Goal: Information Seeking & Learning: Learn about a topic

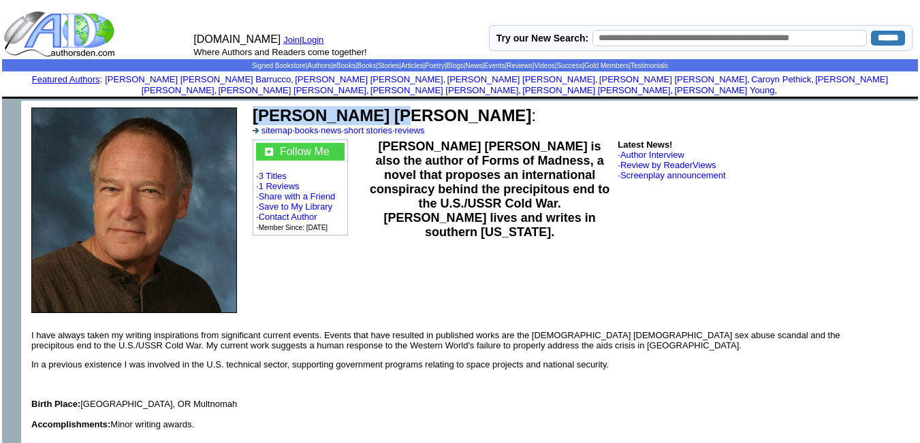
drag, startPoint x: 387, startPoint y: 104, endPoint x: 253, endPoint y: 110, distance: 133.7
click at [253, 110] on b "Aaron Baker Cole" at bounding box center [392, 115] width 279 height 18
copy b "Aaron Baker Cole"
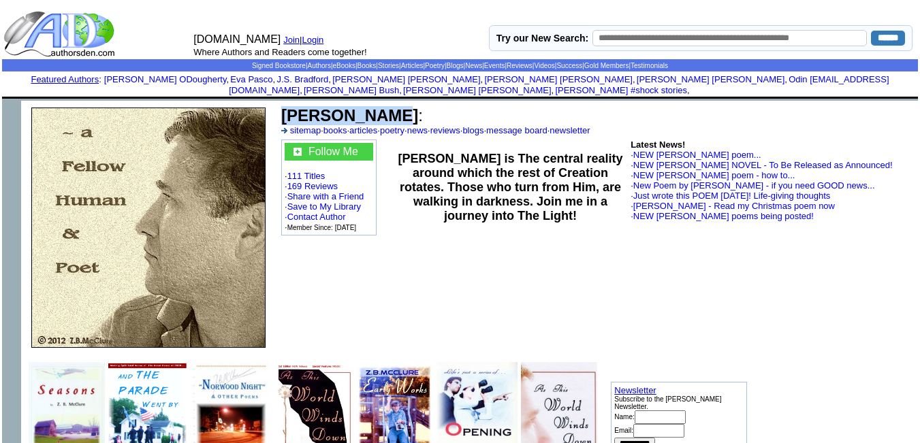
drag, startPoint x: 372, startPoint y: 107, endPoint x: 286, endPoint y: 104, distance: 85.9
click at [286, 106] on font "David Clure :" at bounding box center [352, 115] width 142 height 18
copy b "David Clure"
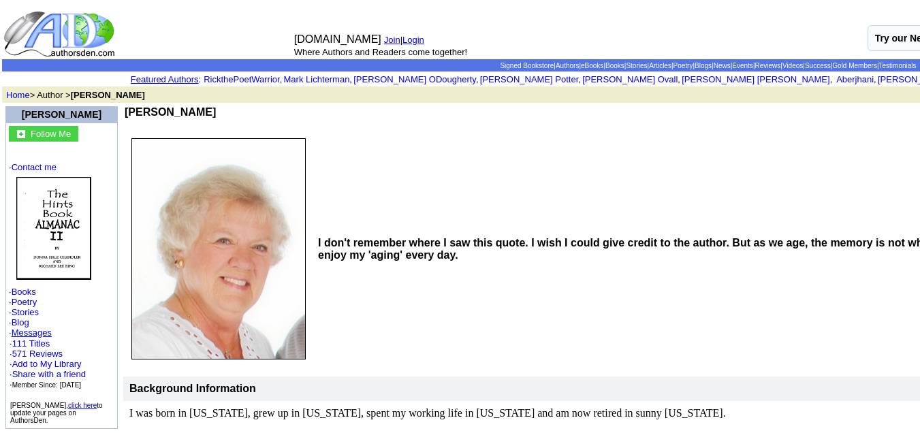
drag, startPoint x: 244, startPoint y: 111, endPoint x: 176, endPoint y: 106, distance: 67.7
click at [176, 106] on td "Donna Hale Chandler Share Save [ Subscribe ]" at bounding box center [637, 119] width 1029 height 29
copy div "Donna Hale Chandler"
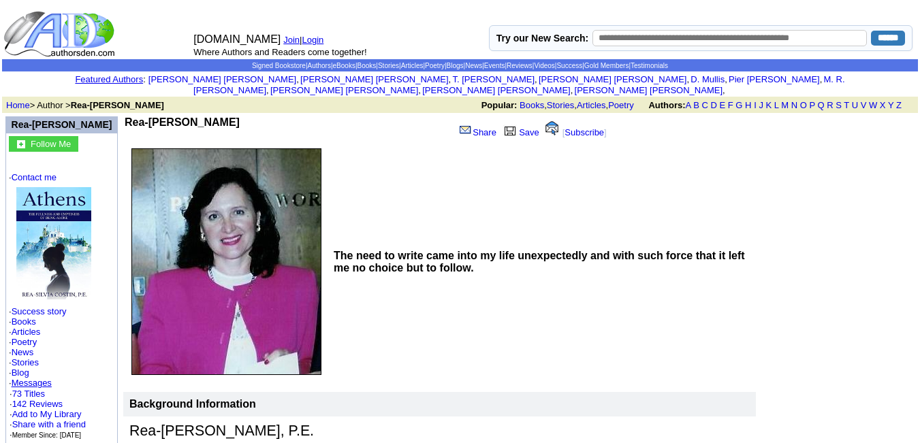
drag, startPoint x: 221, startPoint y: 106, endPoint x: 172, endPoint y: 104, distance: 49.1
copy td "Rea-Silvia Costin"
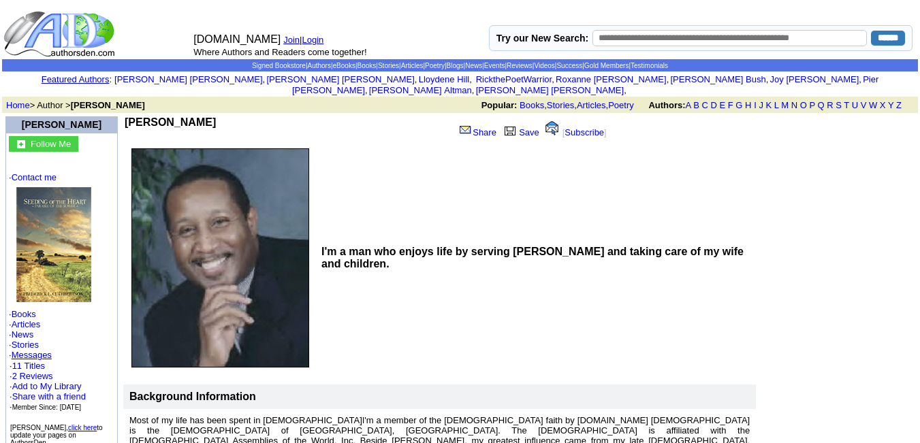
drag, startPoint x: 271, startPoint y: 111, endPoint x: 130, endPoint y: 109, distance: 141.0
click at [130, 116] on td "Frederick Lee Cuthbertson" at bounding box center [287, 129] width 324 height 26
copy b "Frederick Lee Cuthbertson"
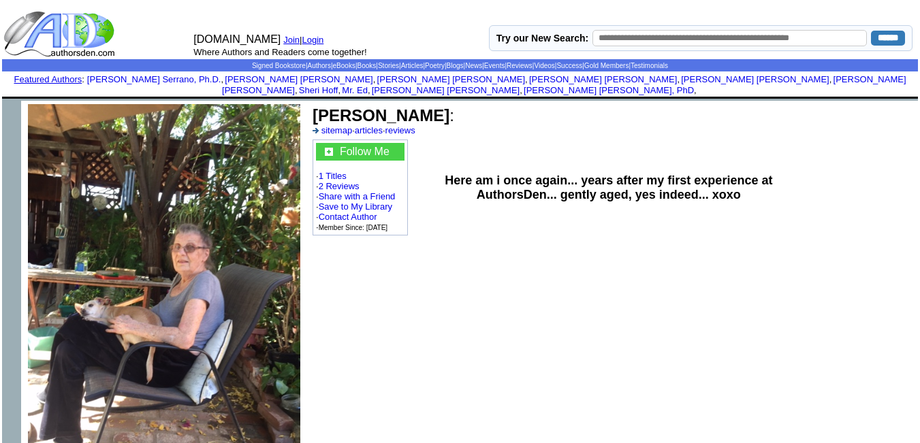
drag, startPoint x: 429, startPoint y: 105, endPoint x: 312, endPoint y: 99, distance: 117.3
click at [312, 104] on td "[PERSON_NAME] : sitemap · articles · reviews" at bounding box center [613, 120] width 604 height 33
copy b "[PERSON_NAME]"
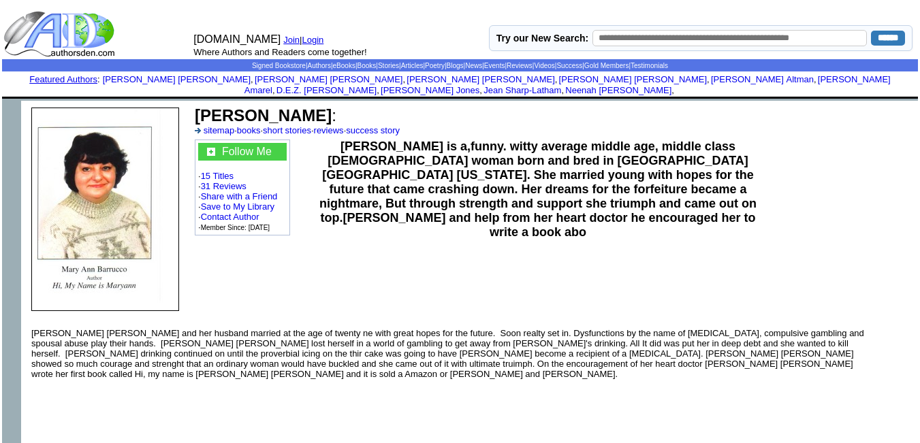
drag, startPoint x: 360, startPoint y: 106, endPoint x: 199, endPoint y: 102, distance: 161.5
click at [199, 106] on b "Mary Ann D Barrucco" at bounding box center [263, 115] width 137 height 18
copy b "Mary Ann D Barrucco"
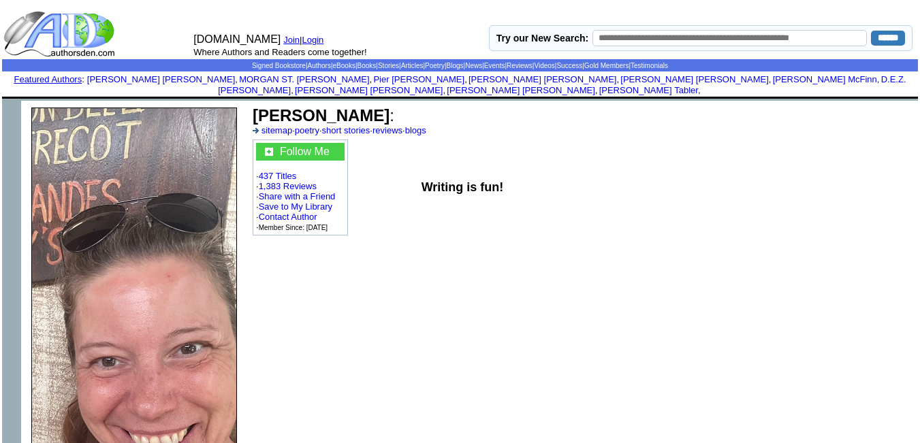
drag, startPoint x: 401, startPoint y: 106, endPoint x: 253, endPoint y: 106, distance: 147.8
click at [253, 106] on b "Elisabeth Barstowe" at bounding box center [321, 115] width 137 height 18
copy b "Elisabeth Barstowe"
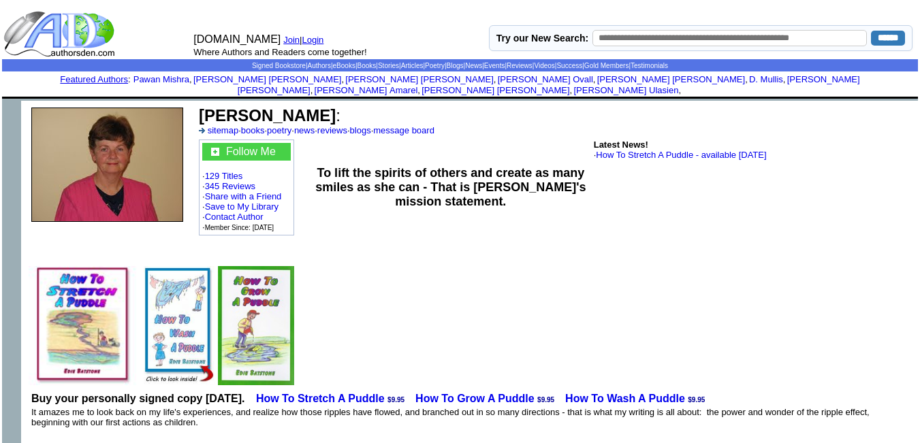
drag, startPoint x: 330, startPoint y: 106, endPoint x: 202, endPoint y: 93, distance: 129.4
click at [202, 101] on td "Edie M. Batstone : sitemap · books · poetry · news · reviews · blogs · message …" at bounding box center [555, 180] width 725 height 158
copy td "Edie M. Batstone"
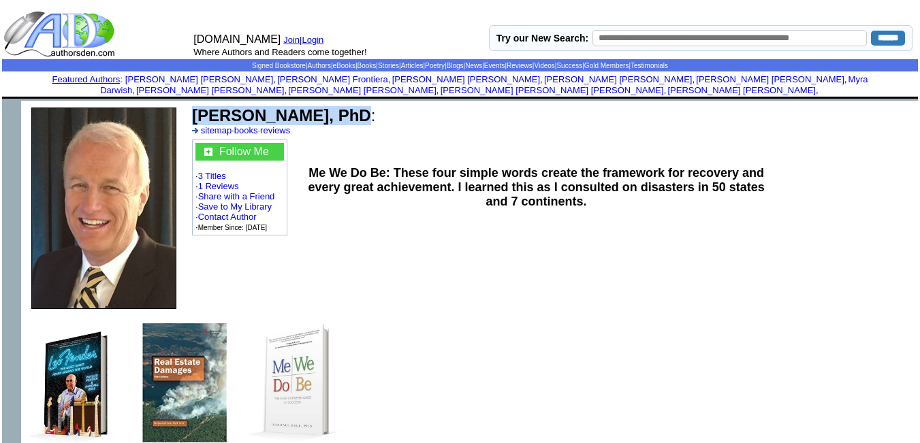
drag, startPoint x: 328, startPoint y: 104, endPoint x: 191, endPoint y: 99, distance: 137.7
click at [191, 104] on td "[PERSON_NAME], PhD : sitemap · books · reviews" at bounding box center [552, 120] width 725 height 33
copy b "[PERSON_NAME], PhD"
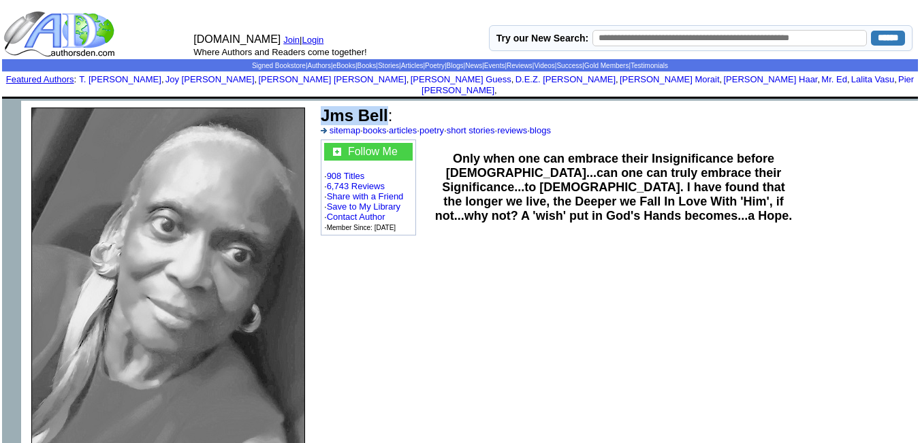
drag, startPoint x: 387, startPoint y: 104, endPoint x: 321, endPoint y: 99, distance: 65.6
click at [321, 106] on b "Jms Bell" at bounding box center [354, 115] width 67 height 18
copy b "Jms Bell"
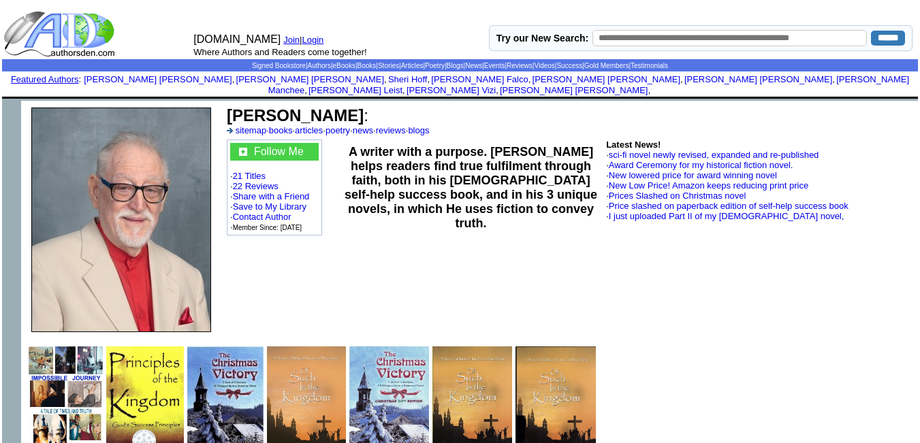
drag, startPoint x: 360, startPoint y: 106, endPoint x: 245, endPoint y: 93, distance: 115.8
click at [245, 101] on td "James M. Becher : sitemap · books · articles · poetry · news · reviews · blogs …" at bounding box center [569, 220] width 697 height 238
copy td "James M. Becher"
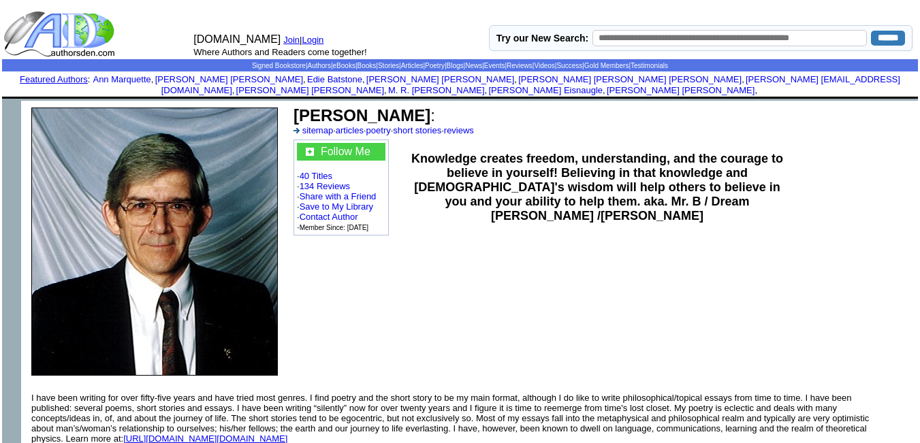
drag, startPoint x: 435, startPoint y: 105, endPoint x: 305, endPoint y: 91, distance: 130.2
click at [305, 101] on td "Donald J Beaulieu : sitemap · articles · poetry · short stories · reviews Follo…" at bounding box center [603, 242] width 630 height 282
copy td "Donald J Beaulieu"
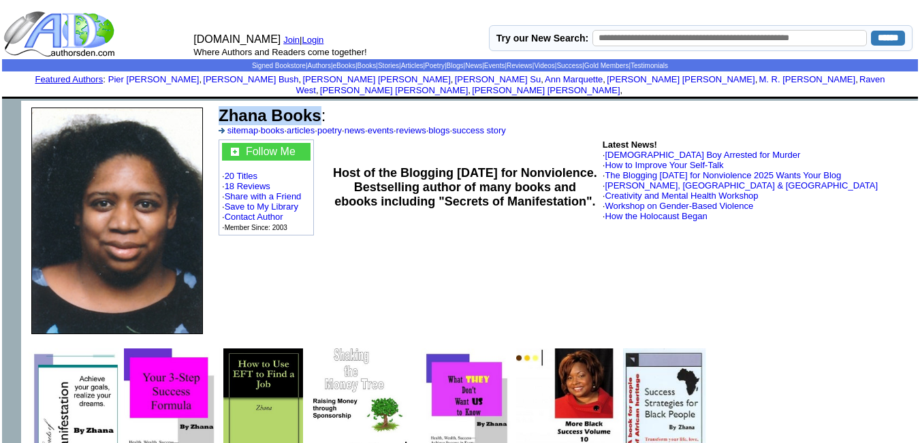
drag, startPoint x: 319, startPoint y: 104, endPoint x: 216, endPoint y: 110, distance: 103.0
click at [216, 110] on td "Zhana Books : sitemap · books · articles · poetry · news · events · reviews · b…" at bounding box center [565, 221] width 705 height 240
copy td "Zhana Books"
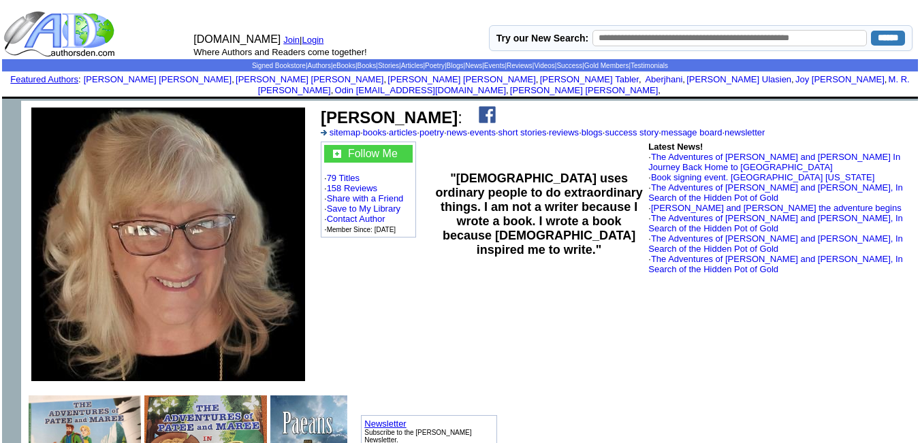
drag, startPoint x: 464, startPoint y: 106, endPoint x: 326, endPoint y: 107, distance: 138.3
click at [326, 108] on b "[PERSON_NAME]" at bounding box center [389, 117] width 137 height 18
copy b "[PERSON_NAME]"
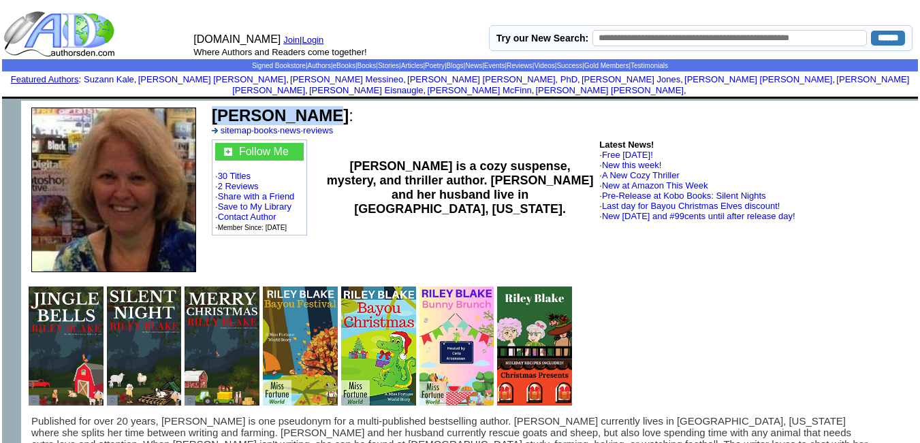
drag, startPoint x: 296, startPoint y: 102, endPoint x: 212, endPoint y: 94, distance: 84.9
click at [212, 104] on td "Riley Blake : sitemap · books · news · reviews" at bounding box center [562, 120] width 705 height 33
copy b "Riley Blake"
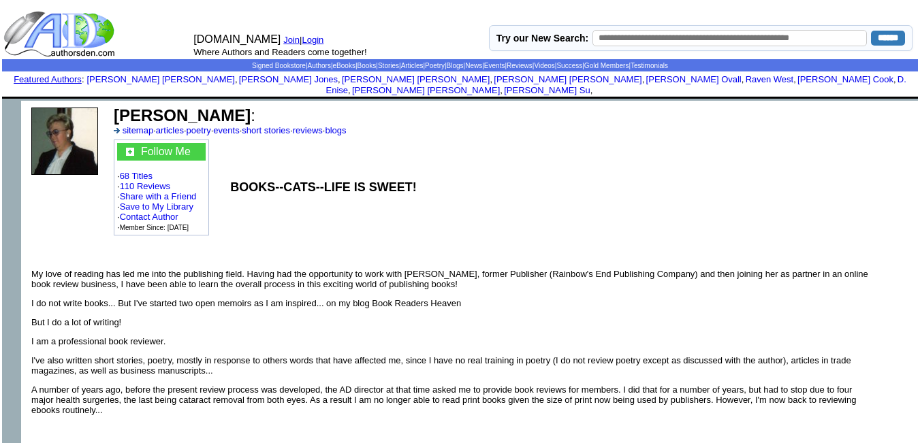
drag, startPoint x: 233, startPoint y: 106, endPoint x: 115, endPoint y: 90, distance: 119.0
copy td "Glenda A Bixler"
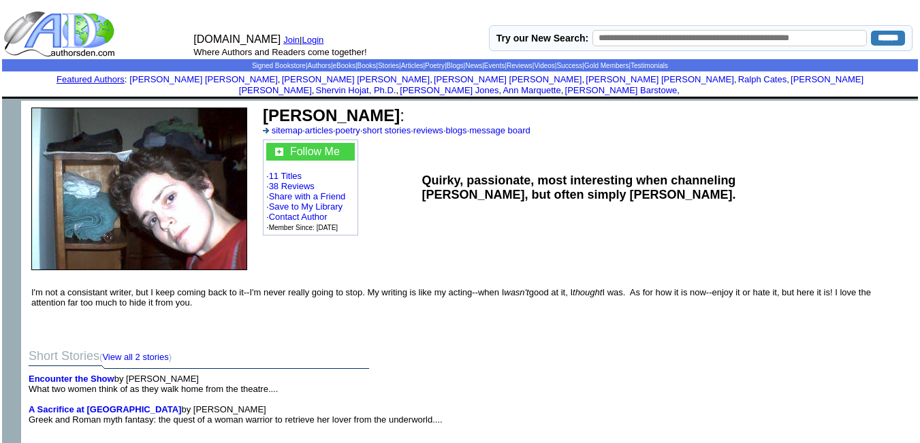
drag, startPoint x: 385, startPoint y: 105, endPoint x: 259, endPoint y: 97, distance: 126.2
click at [259, 101] on td "Christine Boyce : sitemap · articles · poetry · short stories · reviews · blogs…" at bounding box center [587, 189] width 661 height 176
copy td "Christine Boyce"
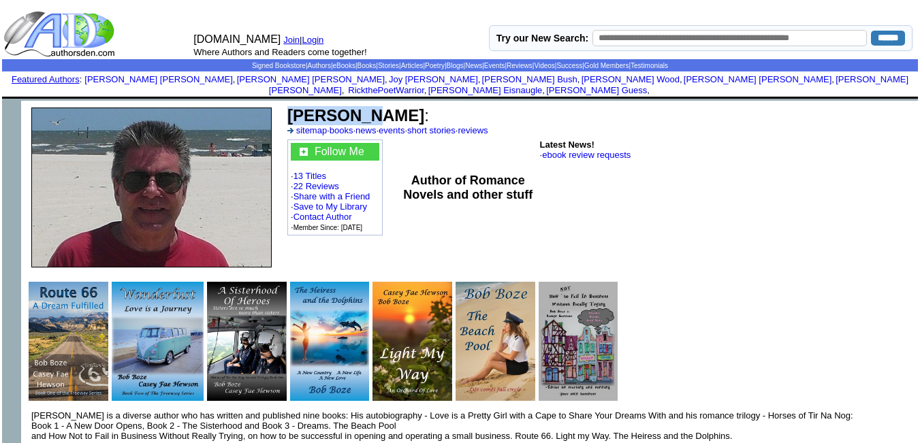
drag, startPoint x: 364, startPoint y: 106, endPoint x: 283, endPoint y: 105, distance: 80.4
click at [283, 105] on td "Bob Boze : sitemap · books · news · events · short stories · reviews Follow Me …" at bounding box center [515, 188] width 466 height 174
copy td "Bob Boze"
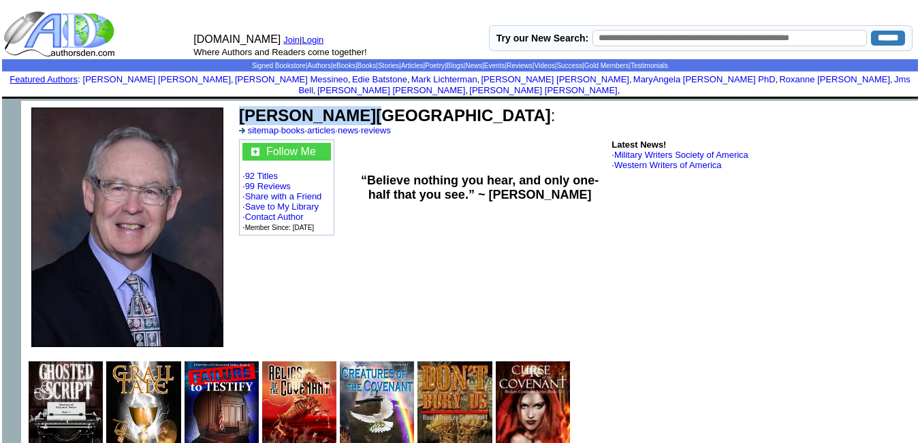
drag, startPoint x: 343, startPoint y: 104, endPoint x: 242, endPoint y: 104, distance: 100.8
click at [242, 106] on font "[PERSON_NAME][GEOGRAPHIC_DATA] :" at bounding box center [397, 115] width 316 height 18
